Goal: Navigation & Orientation: Find specific page/section

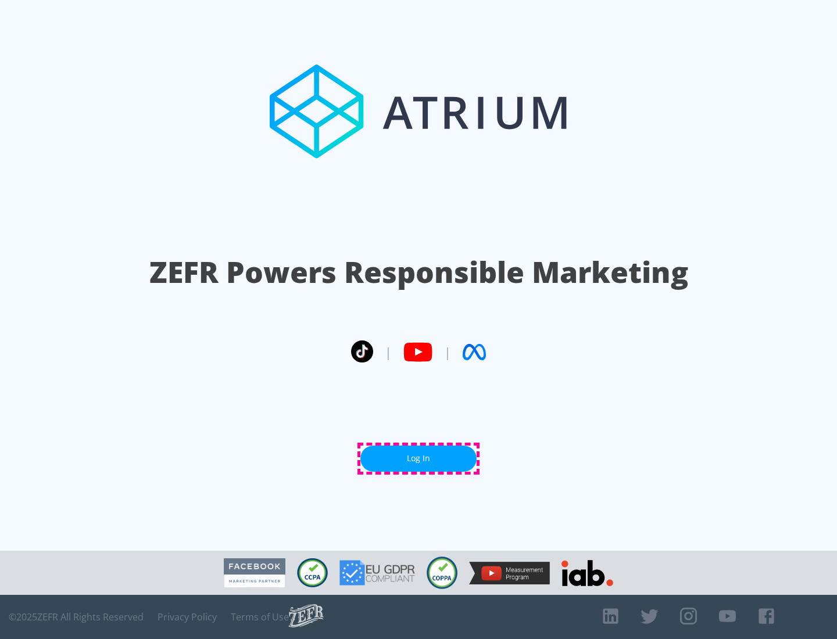
click at [419, 459] on link "Log In" at bounding box center [418, 459] width 116 height 26
